Goal: Task Accomplishment & Management: Manage account settings

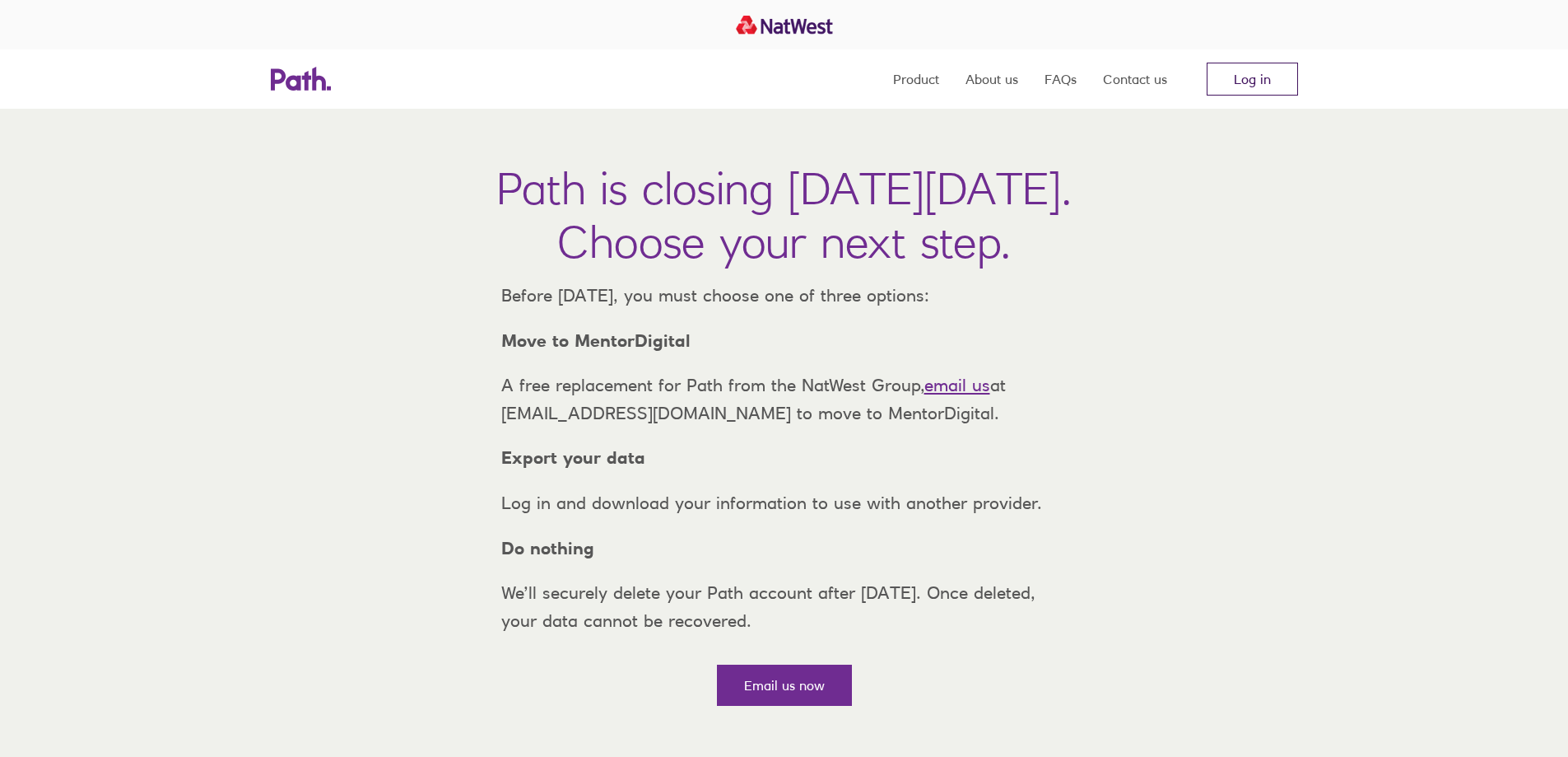
click at [1275, 72] on link "Log in" at bounding box center [1253, 79] width 91 height 33
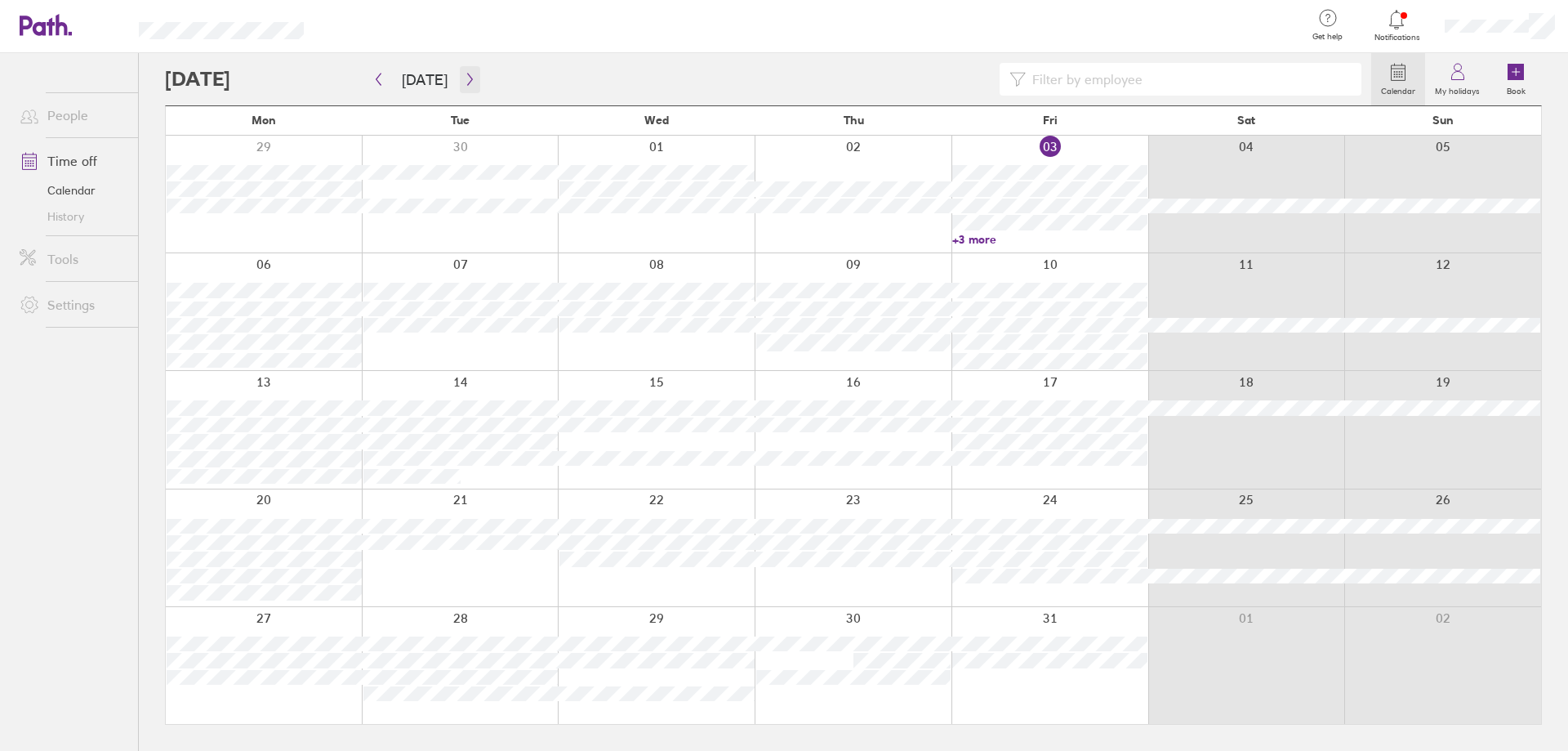
click at [466, 79] on icon "button" at bounding box center [470, 79] width 12 height 13
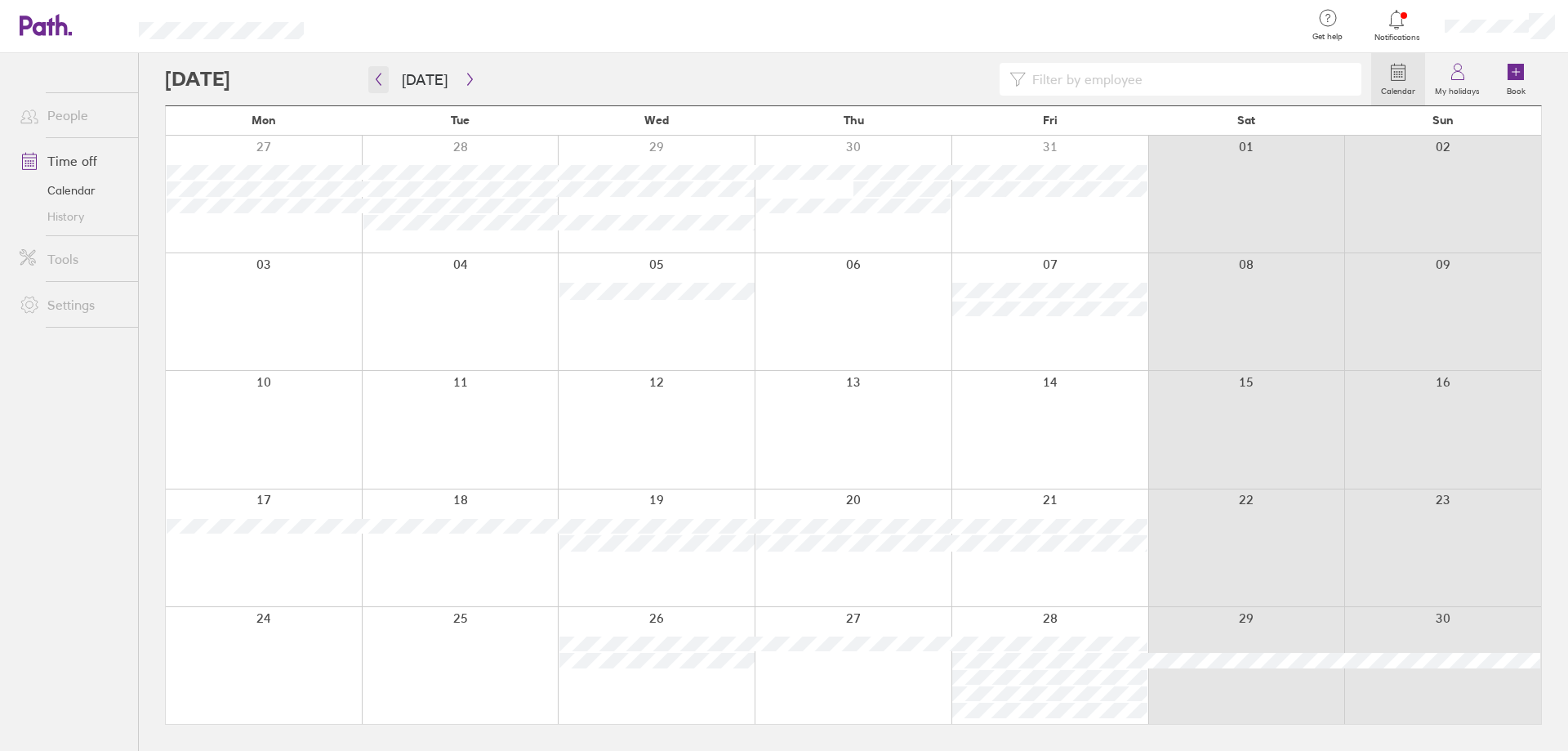
click at [379, 79] on icon "button" at bounding box center [379, 79] width 12 height 13
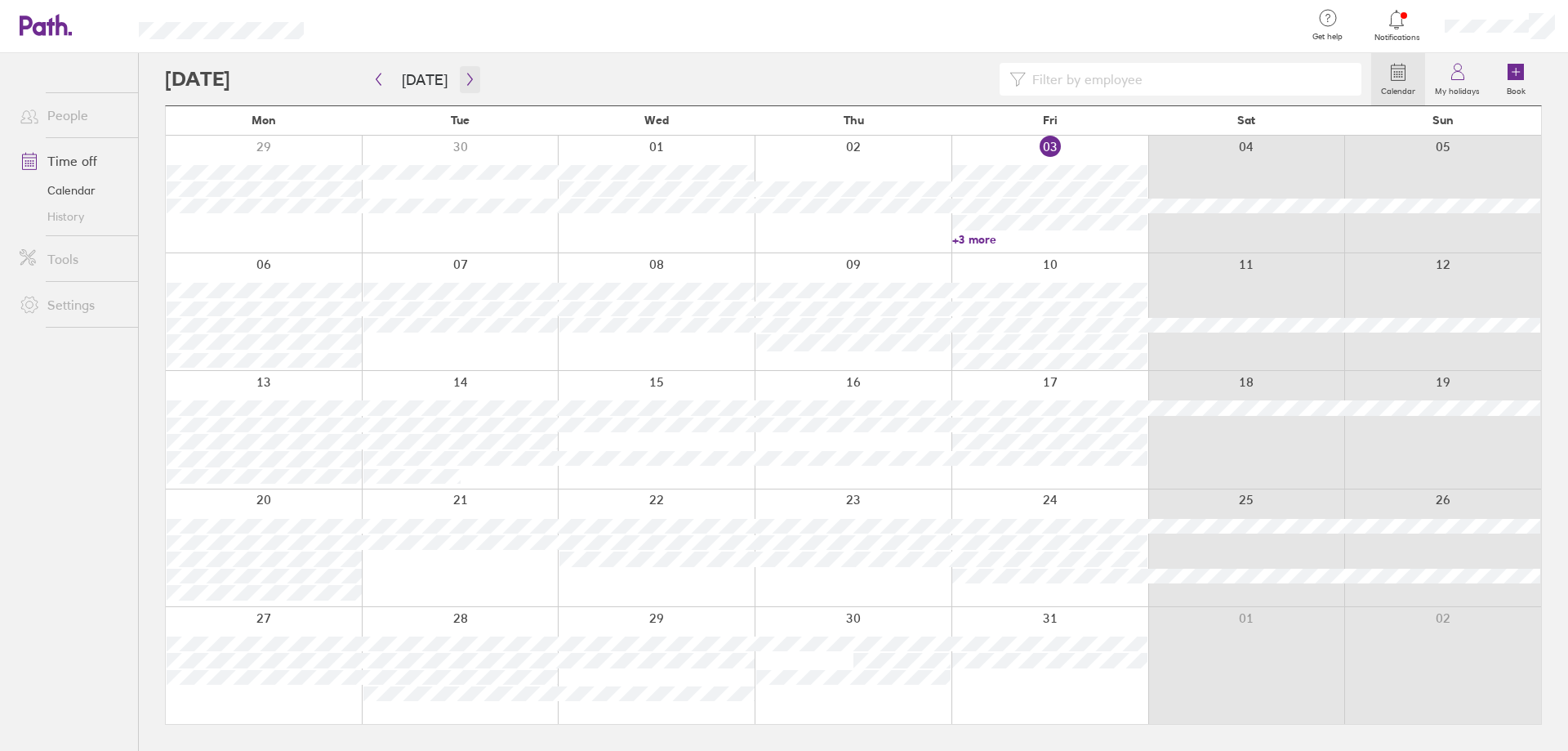
click at [468, 84] on icon "button" at bounding box center [470, 79] width 12 height 13
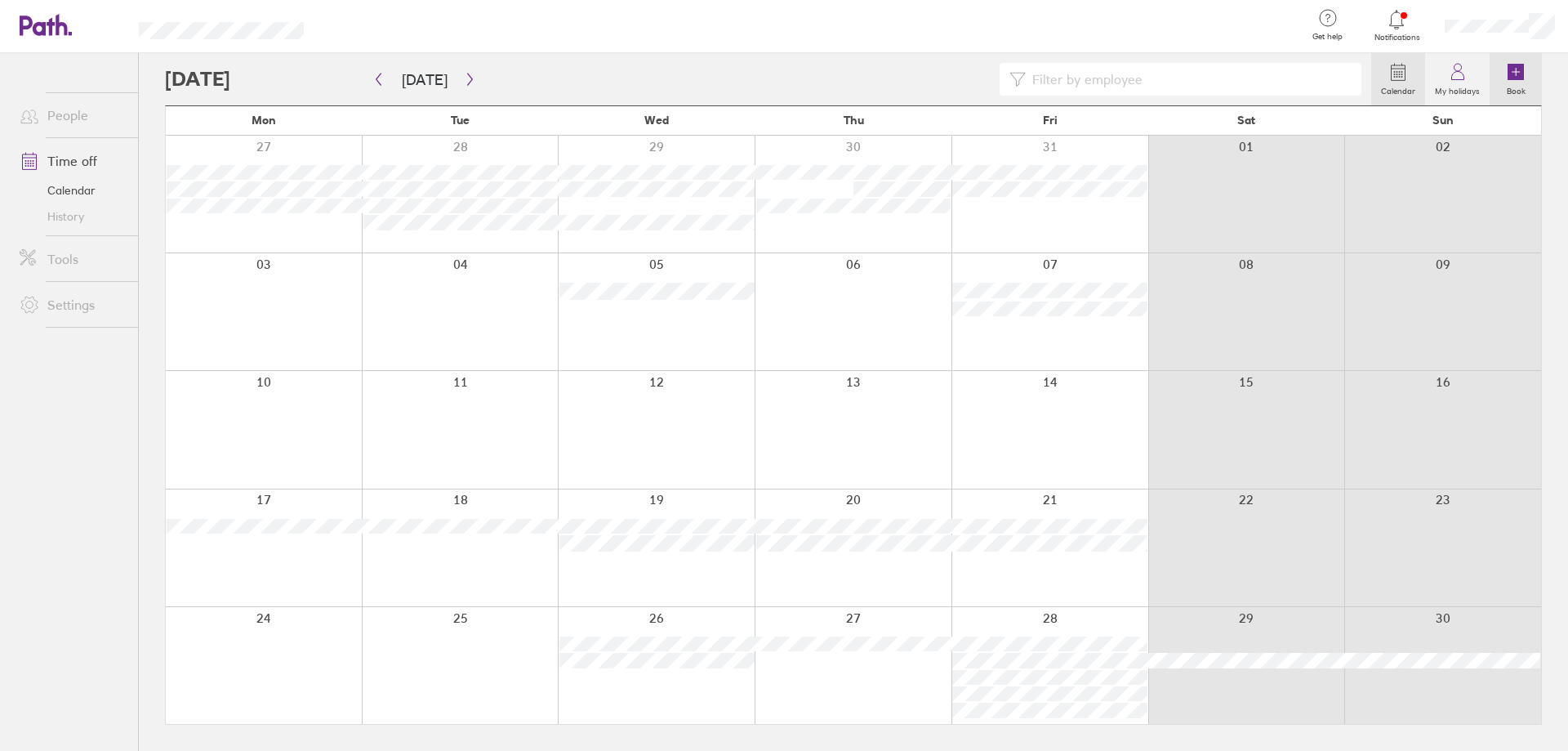
click at [1510, 93] on label "Book" at bounding box center [1516, 89] width 38 height 15
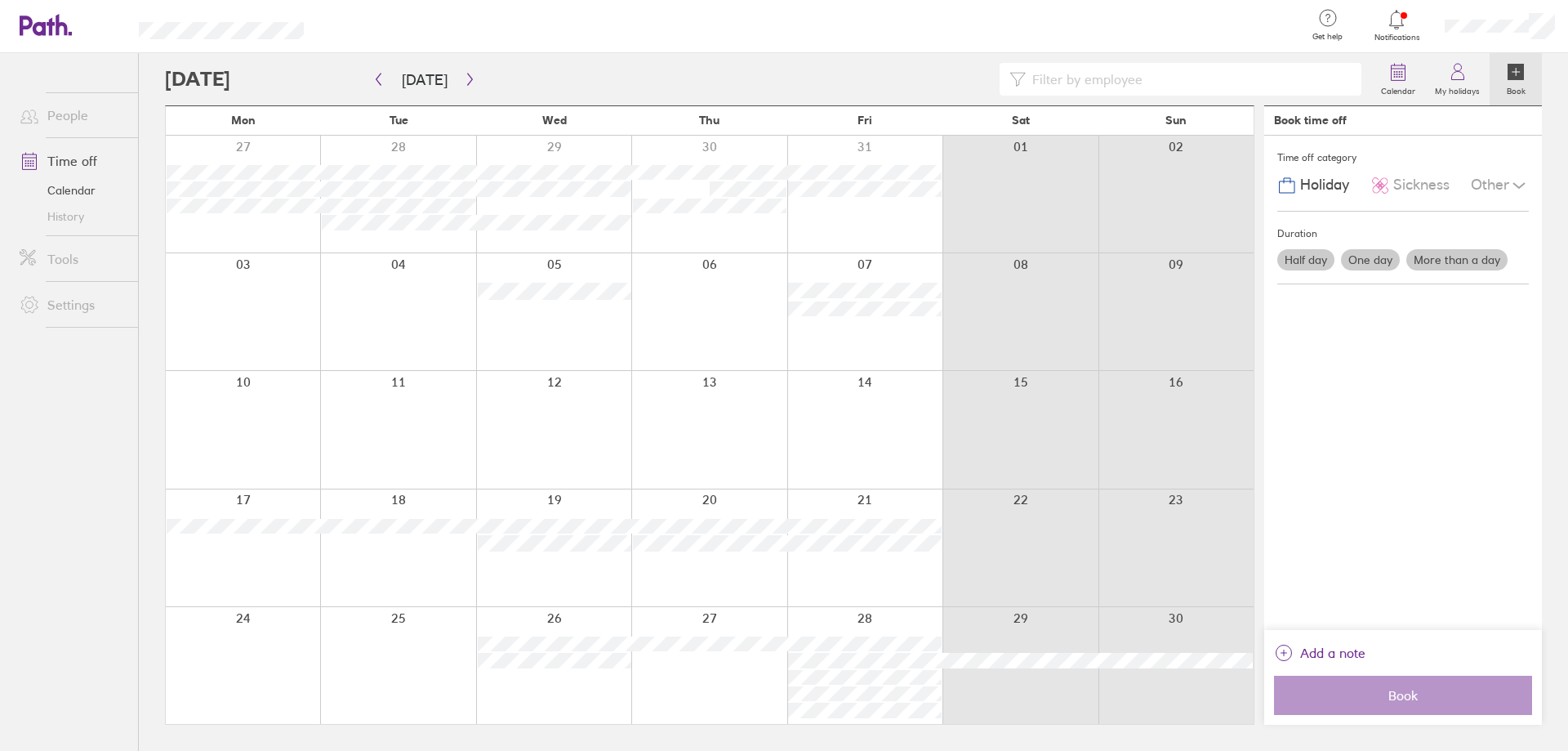
click at [893, 626] on div at bounding box center [864, 665] width 155 height 116
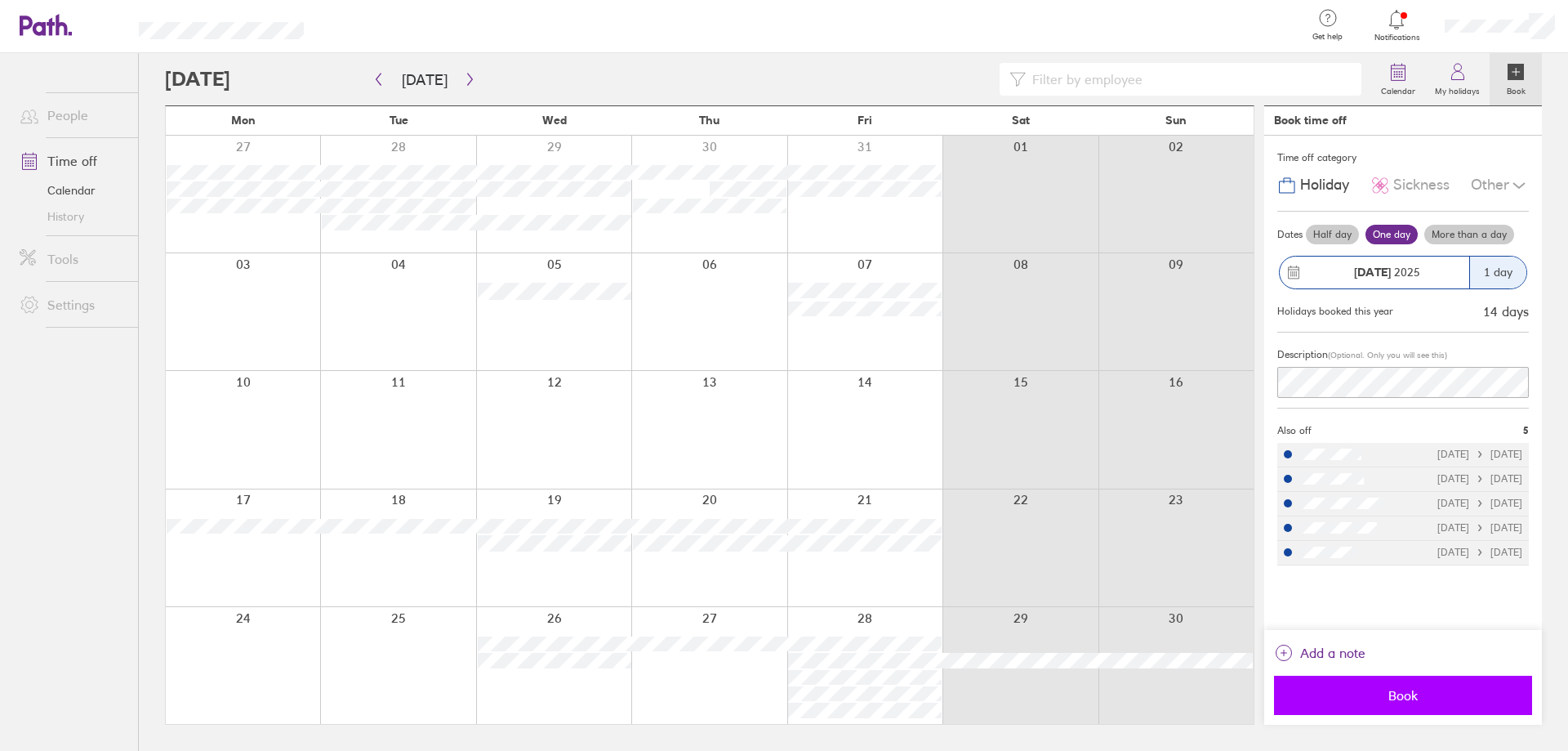
click at [1418, 693] on span "Book" at bounding box center [1403, 695] width 235 height 15
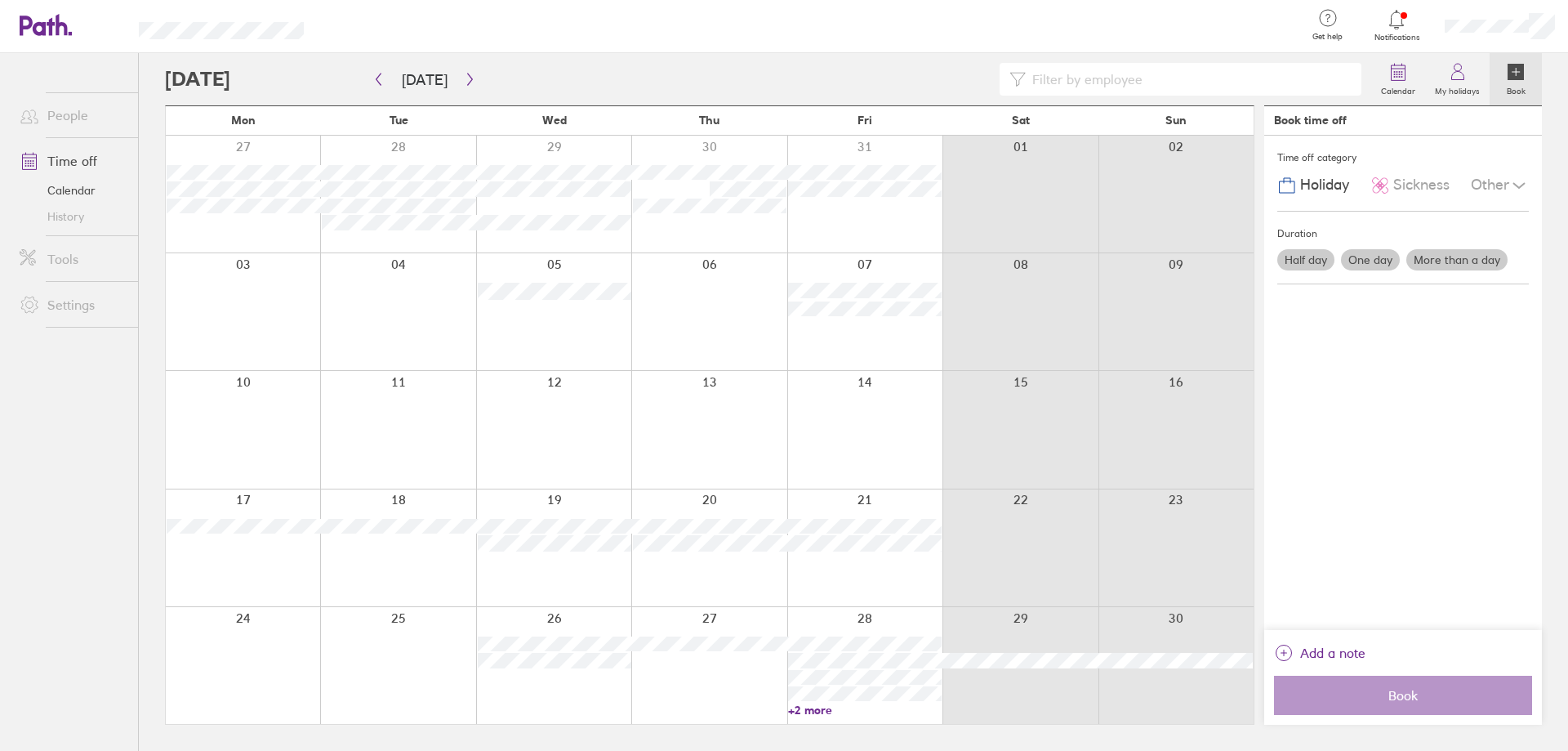
click at [817, 714] on link "+2 more" at bounding box center [865, 710] width 154 height 15
click at [1432, 88] on label "My holidays" at bounding box center [1445, 89] width 64 height 15
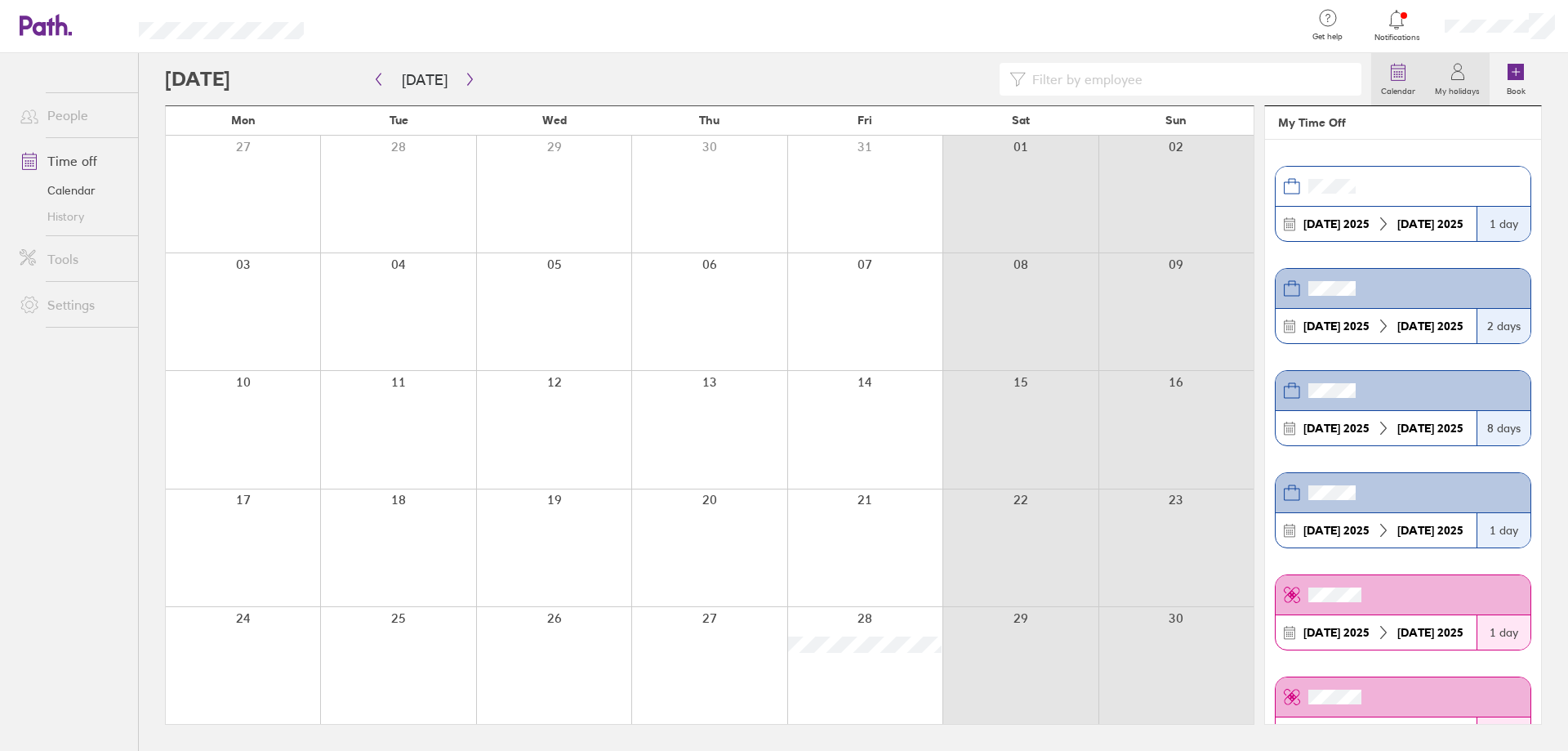
click at [1393, 83] on label "Calendar" at bounding box center [1398, 89] width 54 height 15
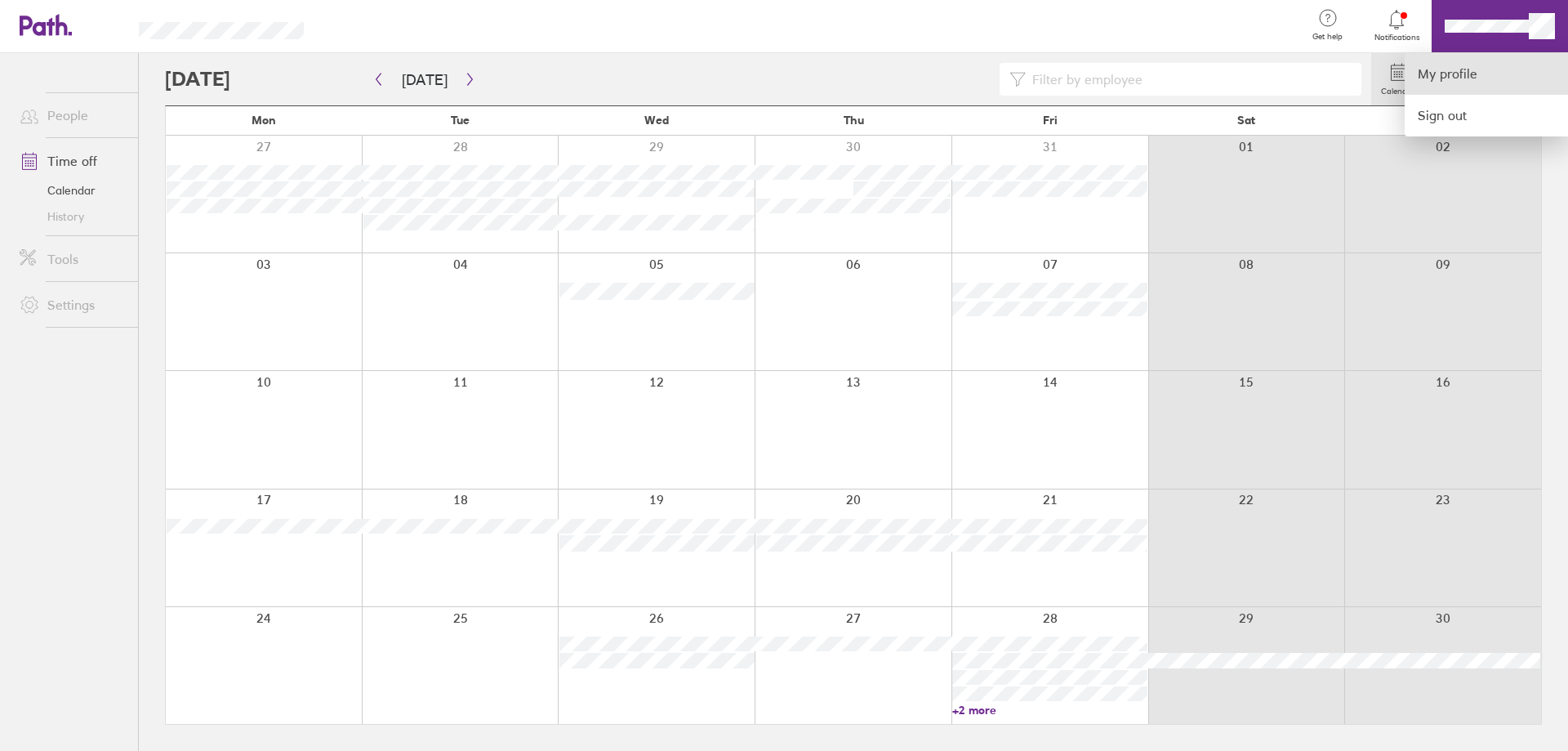
click at [1473, 78] on link "My profile" at bounding box center [1487, 74] width 164 height 41
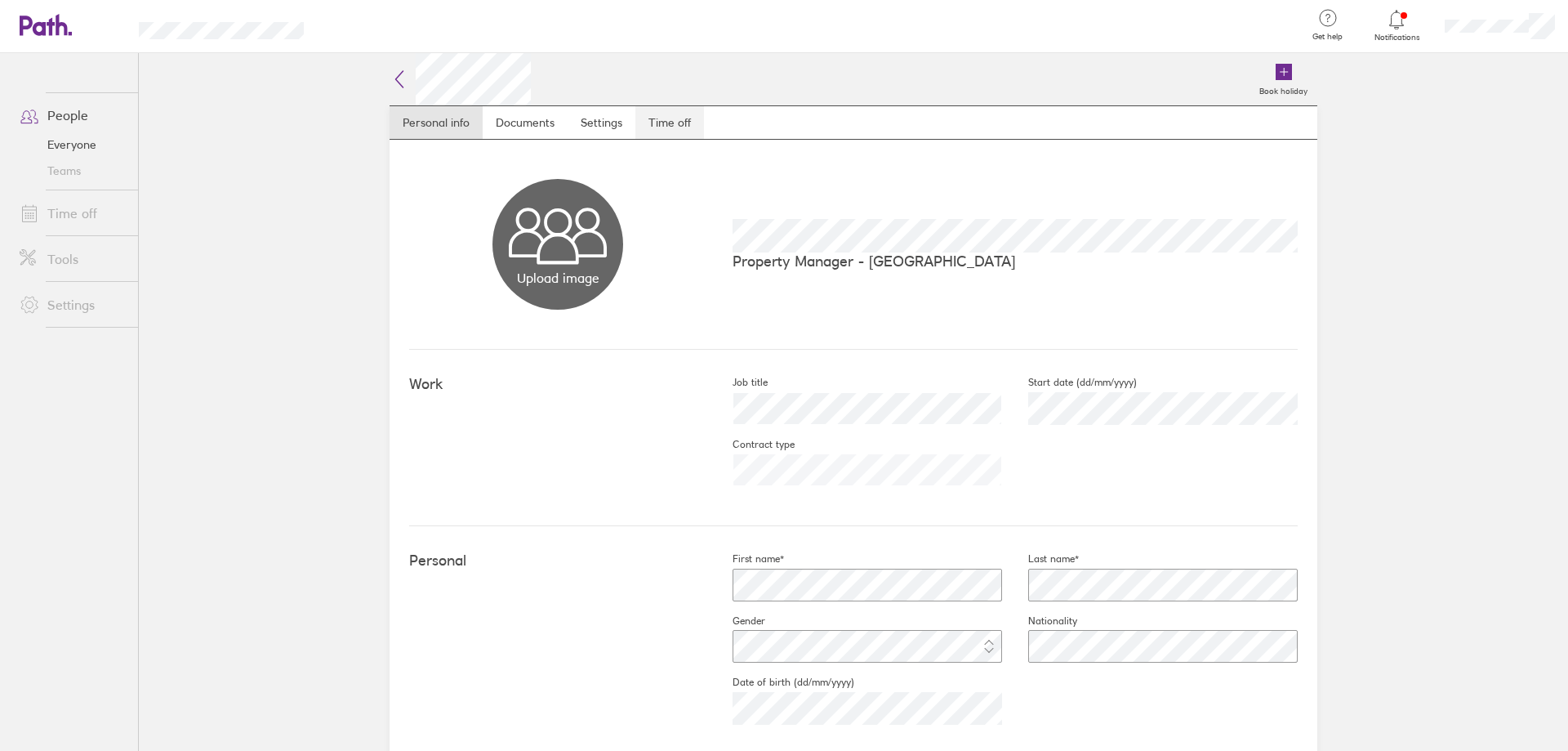
click at [677, 138] on link "Time off" at bounding box center [670, 122] width 69 height 33
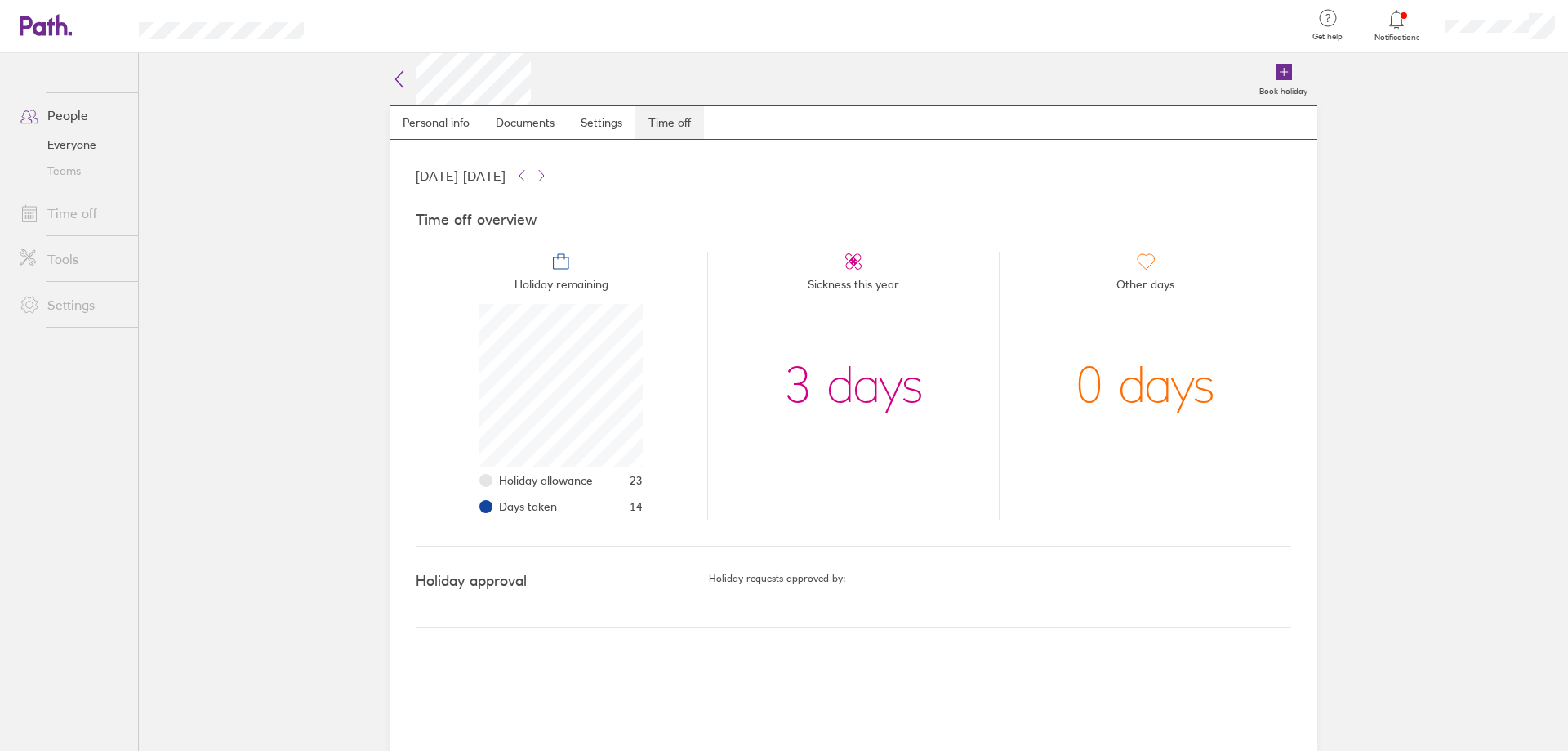
scroll to position [164, 164]
click at [397, 80] on icon at bounding box center [400, 79] width 7 height 17
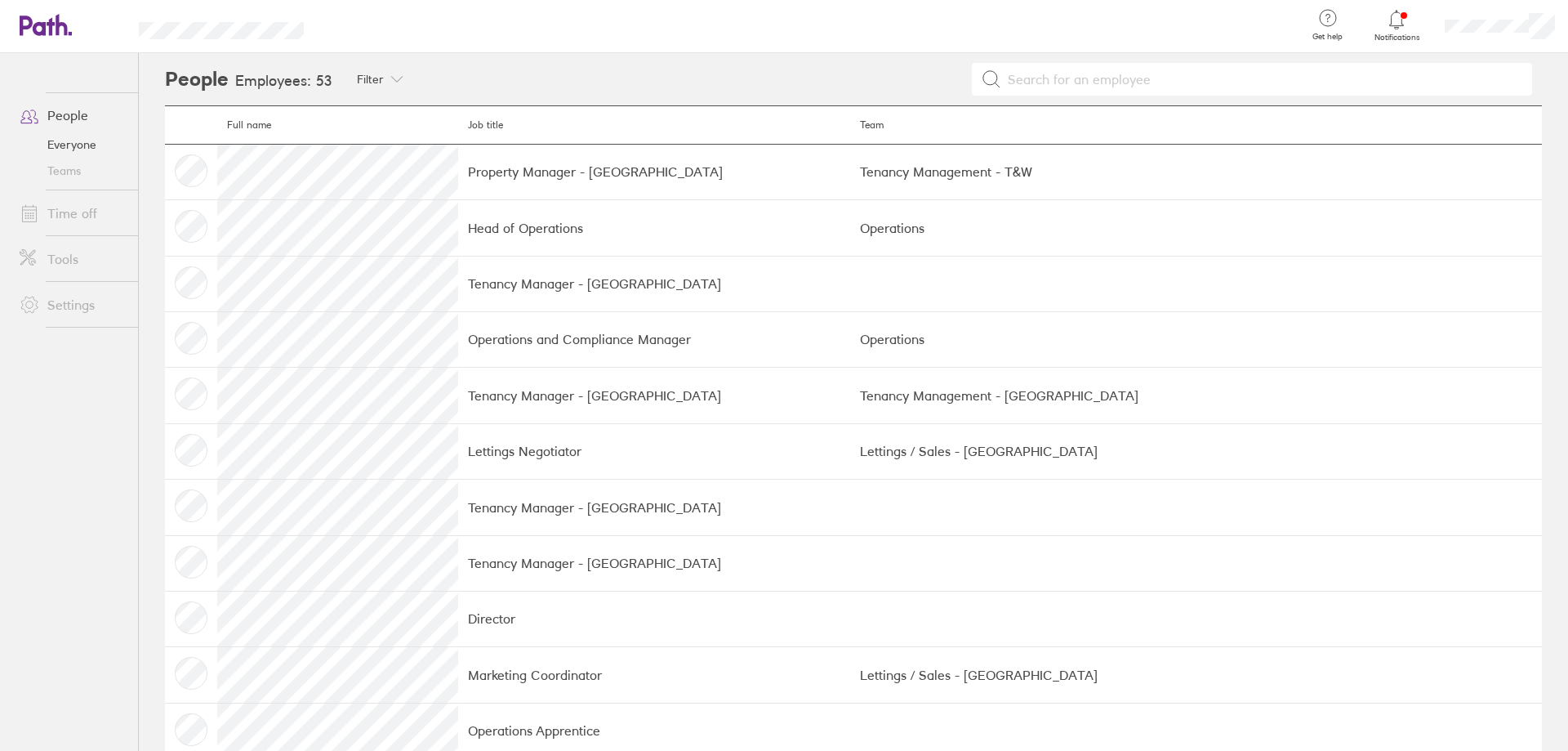
click at [44, 31] on icon at bounding box center [37, 26] width 36 height 20
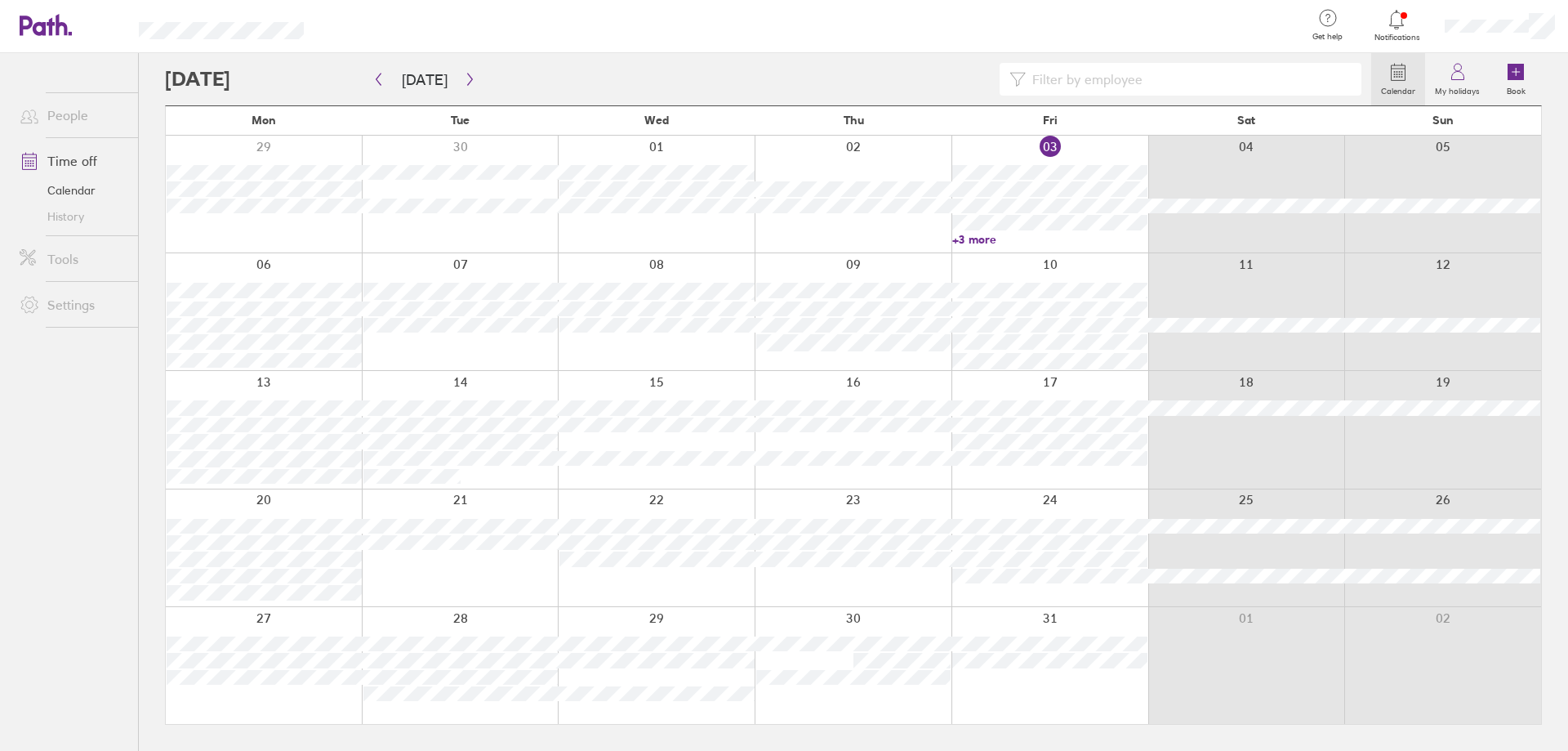
click at [1177, 27] on div at bounding box center [811, 27] width 963 height 53
click at [1132, 11] on div at bounding box center [811, 27] width 963 height 53
click at [468, 74] on icon "button" at bounding box center [470, 80] width 5 height 12
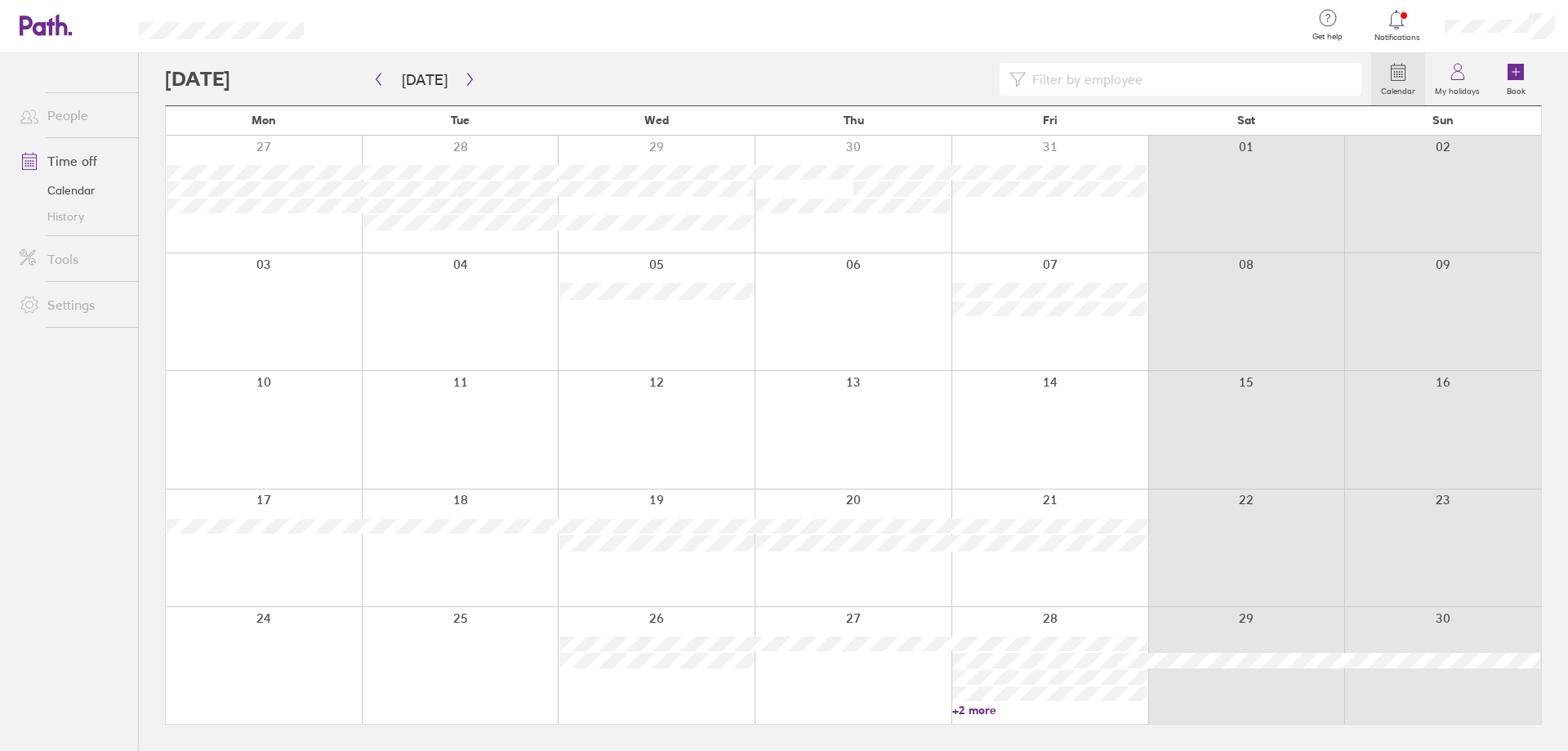
click at [852, 40] on div at bounding box center [811, 27] width 963 height 53
click at [468, 85] on icon "button" at bounding box center [470, 80] width 5 height 12
